Goal: Find specific page/section: Find specific page/section

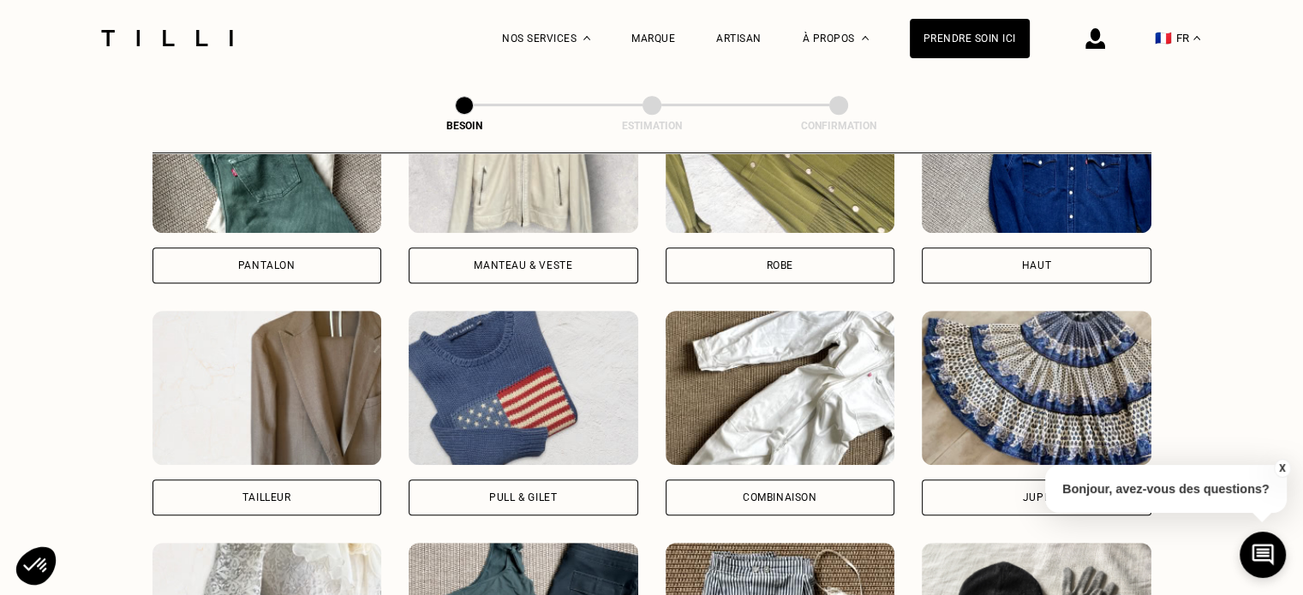
scroll to position [799, 0]
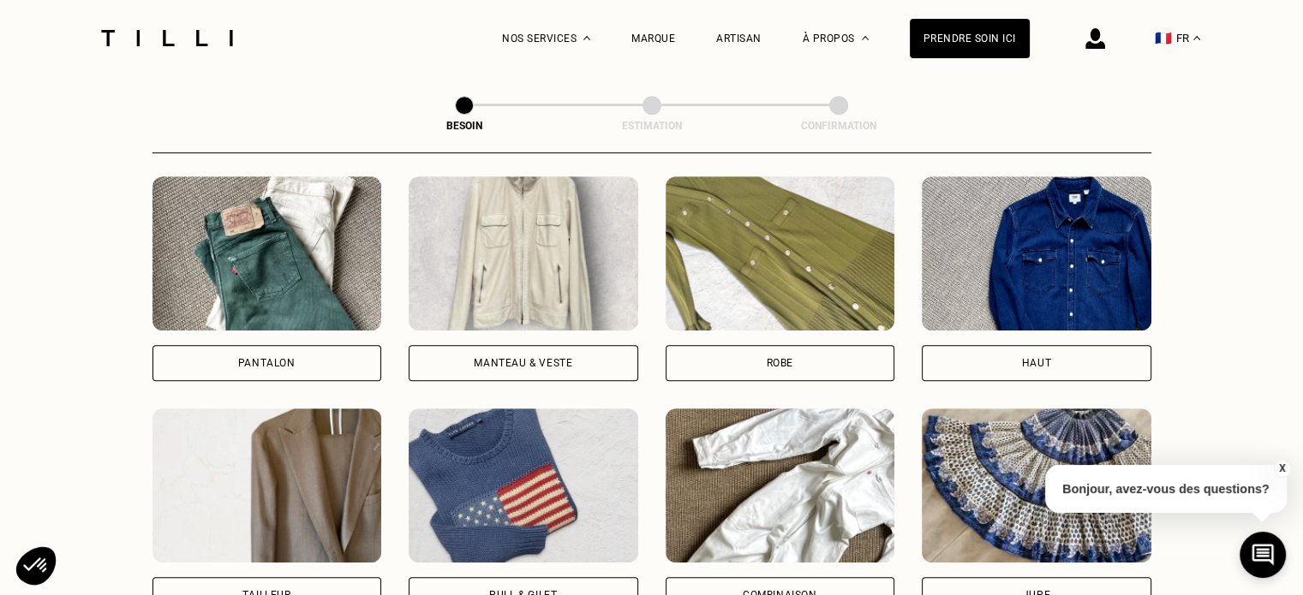
click at [510, 222] on img at bounding box center [524, 253] width 230 height 154
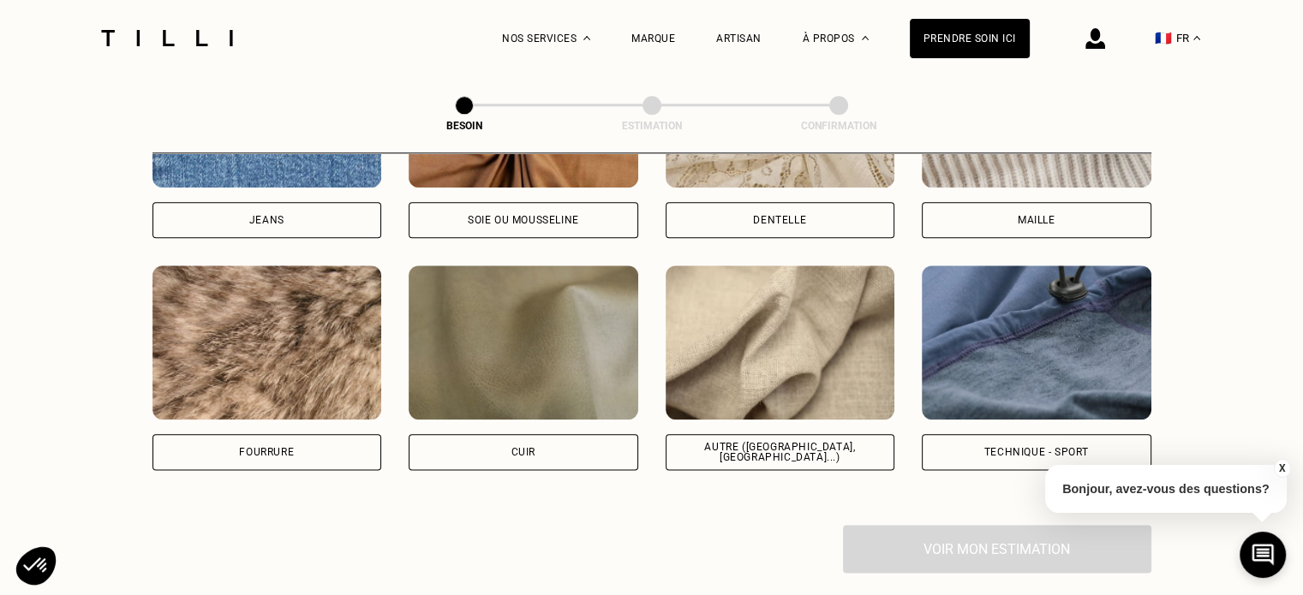
scroll to position [2003, 0]
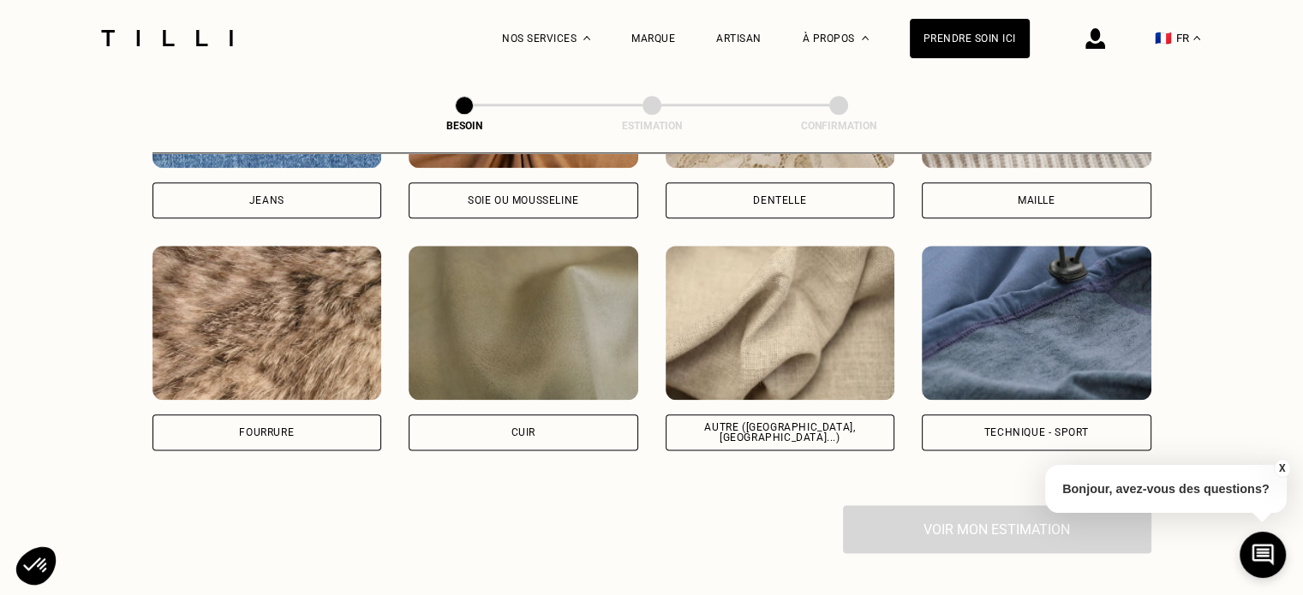
click at [762, 320] on img at bounding box center [781, 323] width 230 height 154
select select "FR"
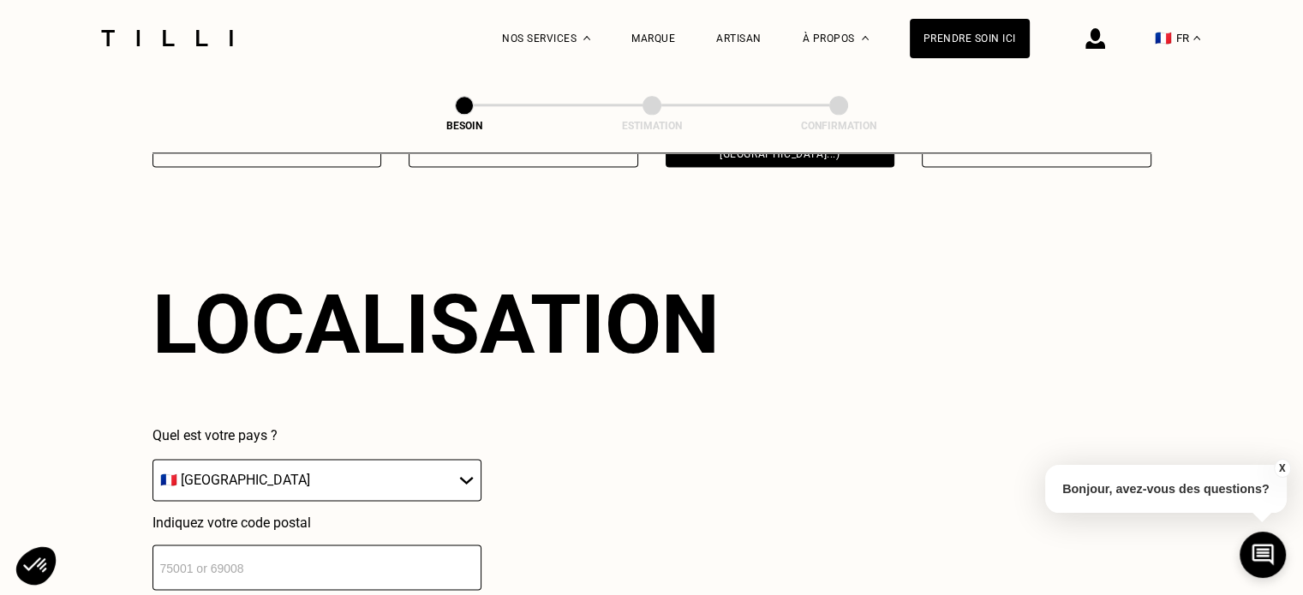
scroll to position [2301, 0]
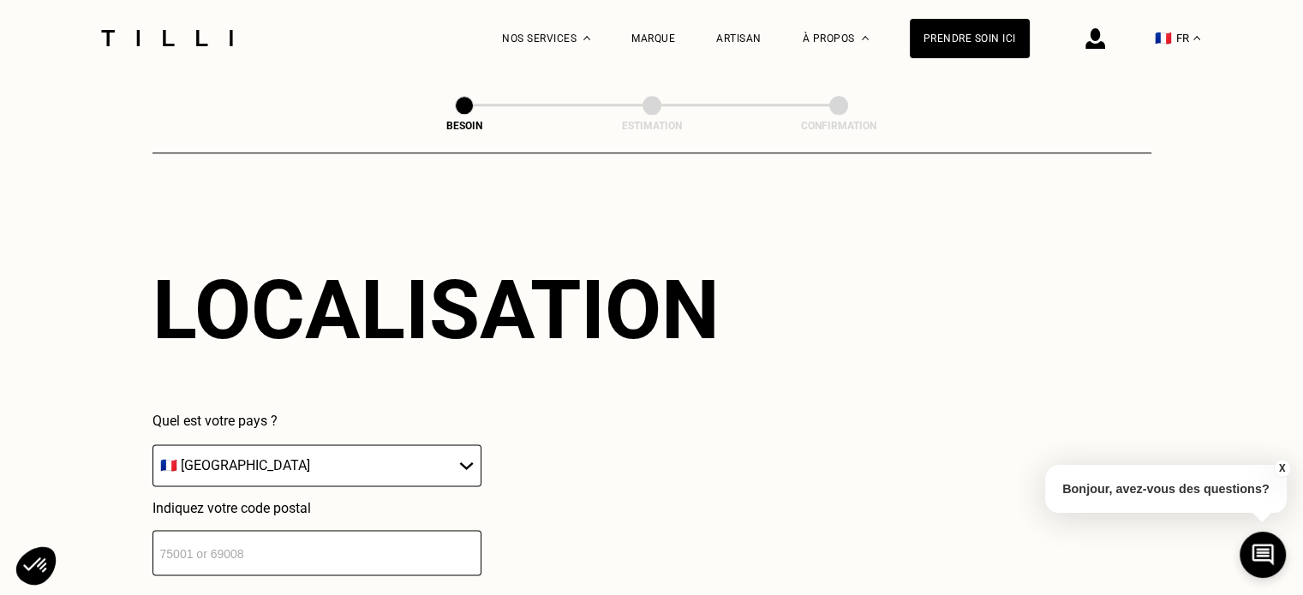
click at [256, 445] on select "🇩🇪 [GEOGRAPHIC_DATA] 🇦🇹 [GEOGRAPHIC_DATA] 🇧🇪 [GEOGRAPHIC_DATA] 🇧🇬 Bulgarie 🇨🇾 C…" at bounding box center [316, 466] width 329 height 42
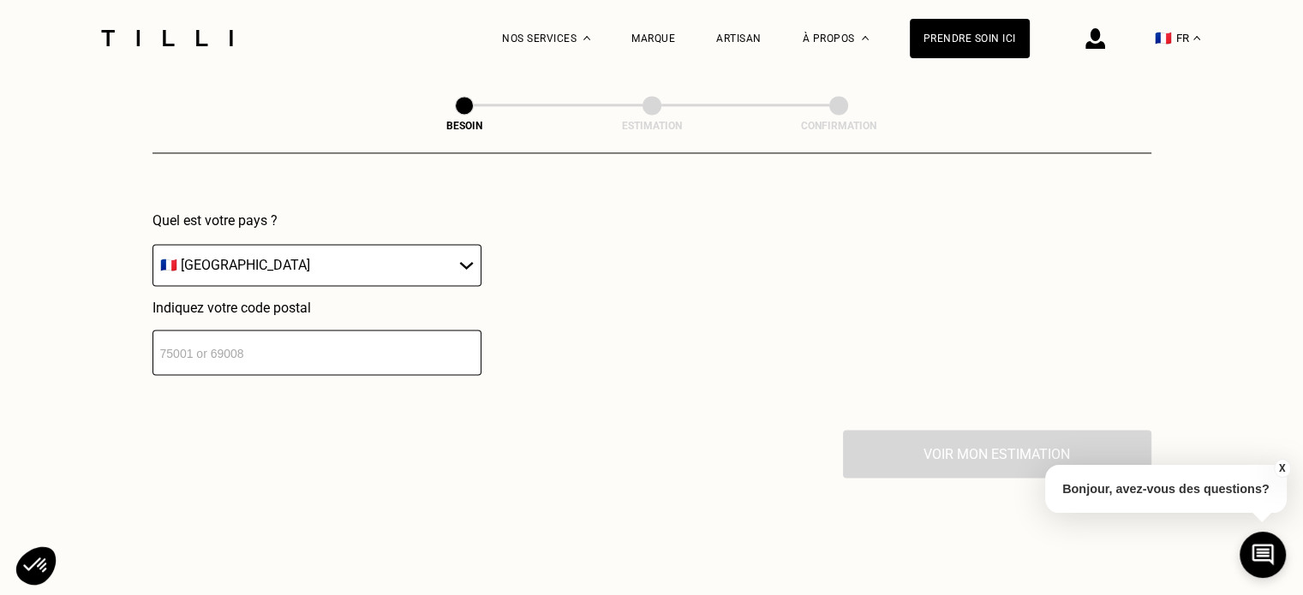
scroll to position [2529, 0]
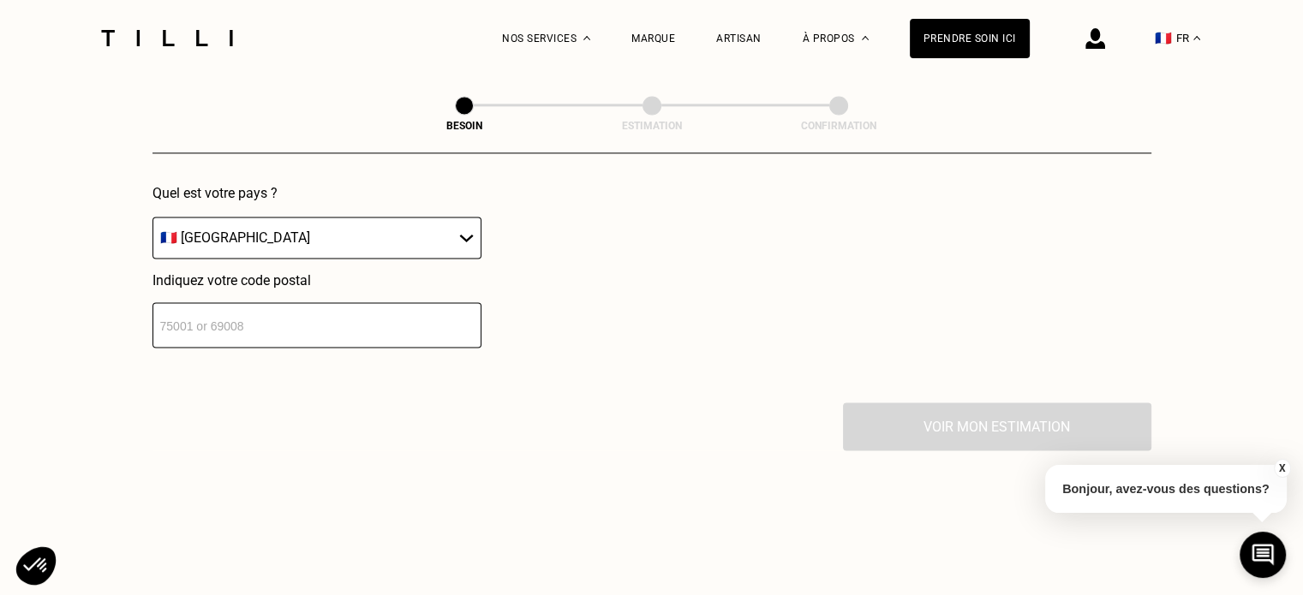
drag, startPoint x: 281, startPoint y: 314, endPoint x: 201, endPoint y: 315, distance: 79.7
click at [201, 315] on input "number" at bounding box center [316, 324] width 329 height 45
type input "67160"
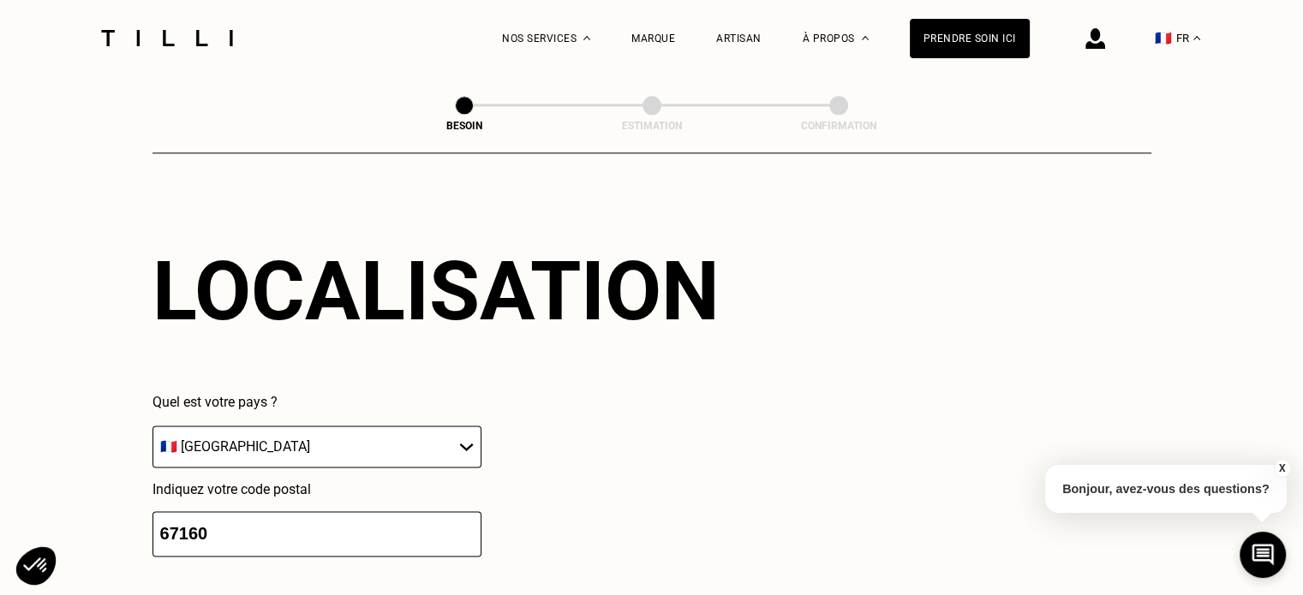
scroll to position [2320, 0]
click at [655, 107] on span at bounding box center [652, 105] width 19 height 19
click at [651, 103] on span at bounding box center [652, 105] width 19 height 19
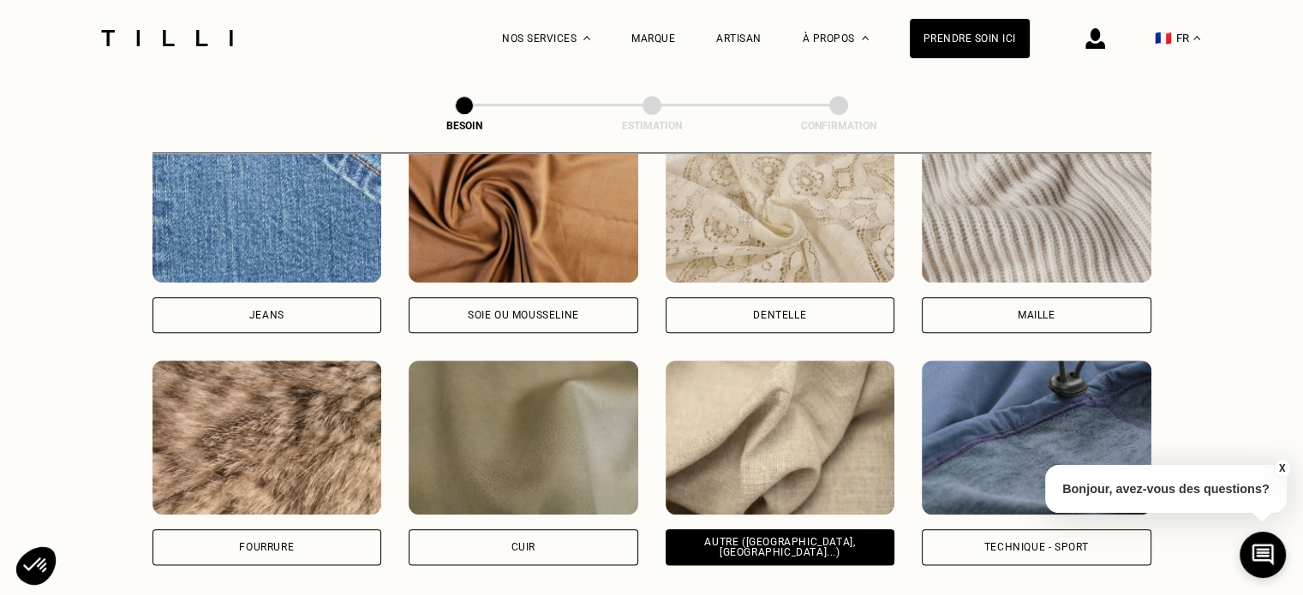
scroll to position [1862, 0]
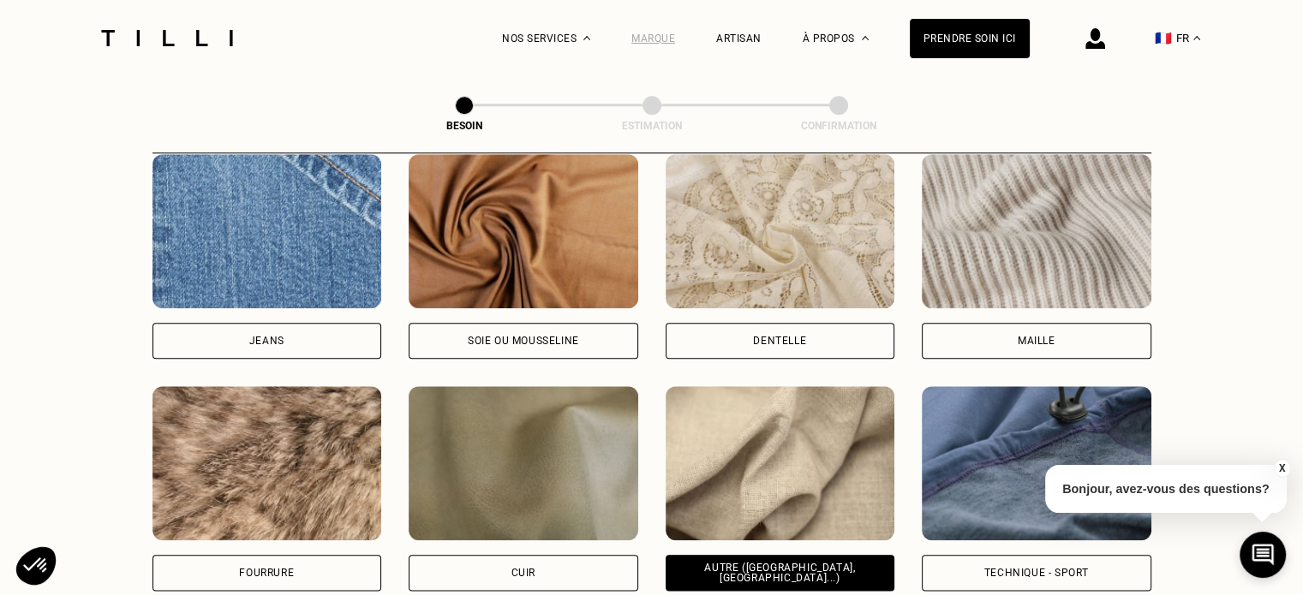
click at [673, 35] on div "Marque" at bounding box center [653, 39] width 44 height 12
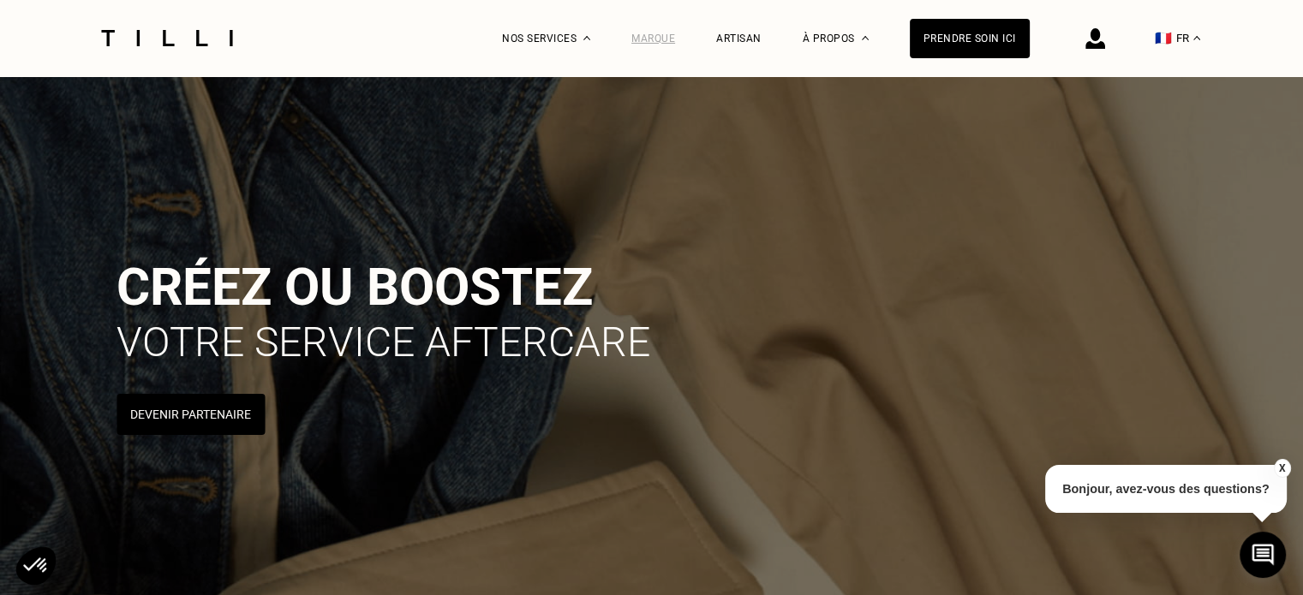
click at [661, 33] on div "Marque" at bounding box center [653, 39] width 44 height 12
click at [661, 37] on div "Marque" at bounding box center [653, 39] width 44 height 12
click at [743, 35] on div "Artisan" at bounding box center [738, 39] width 45 height 12
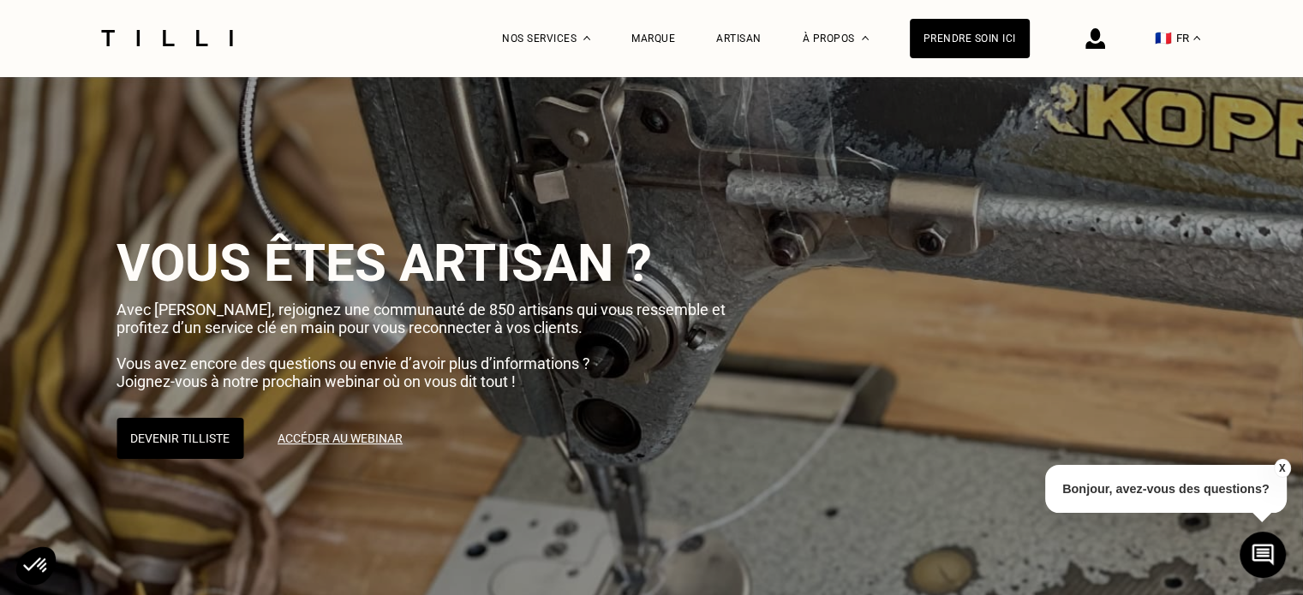
click at [743, 35] on div "Artisan" at bounding box center [738, 39] width 45 height 12
click at [753, 33] on div "Artisan" at bounding box center [738, 39] width 45 height 12
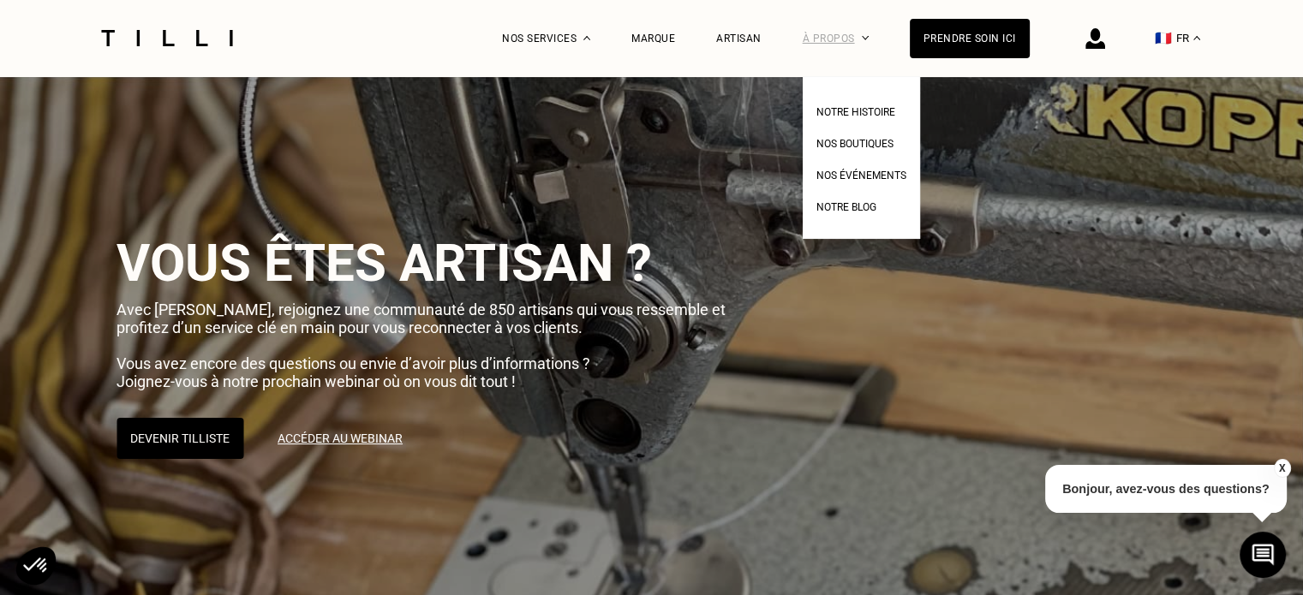
click at [837, 38] on div "À propos" at bounding box center [836, 38] width 66 height 76
click at [840, 106] on span "Notre histoire" at bounding box center [855, 112] width 79 height 12
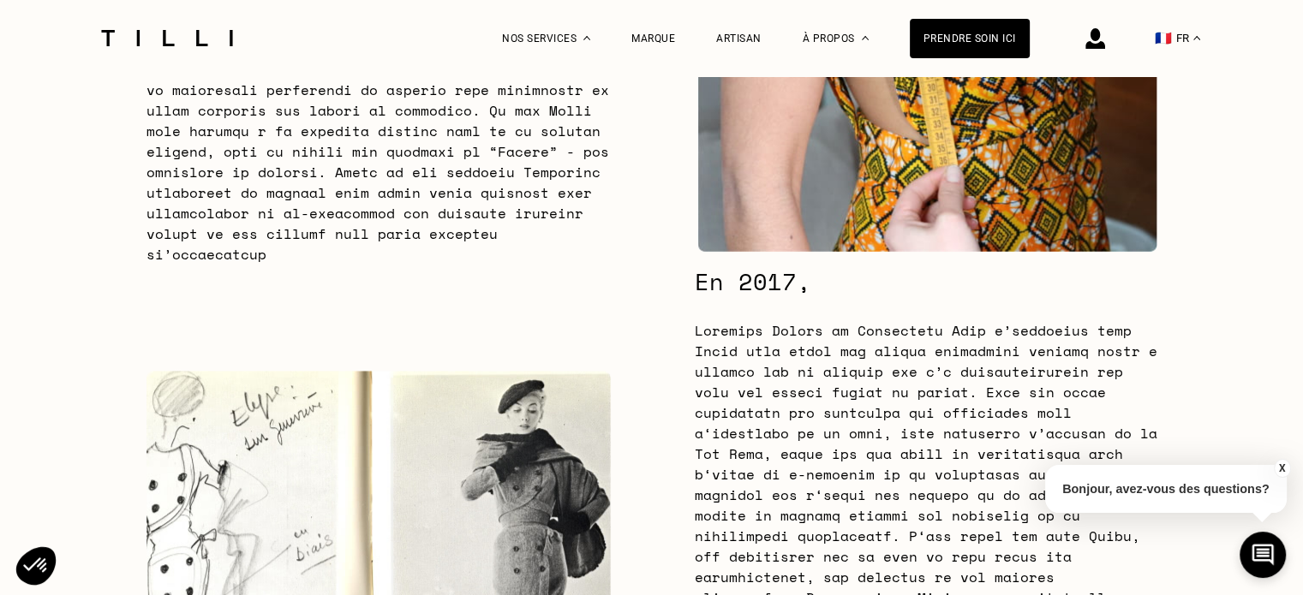
scroll to position [1085, 0]
